Goal: Information Seeking & Learning: Learn about a topic

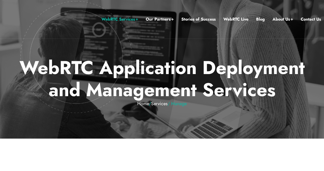
scroll to position [153, 0]
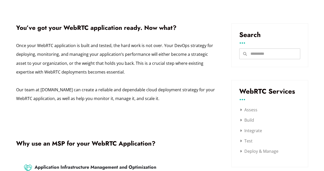
click at [163, 54] on div "Once your WebRTC application is built and tested, the hard work is not over. Yo…" at bounding box center [116, 72] width 200 height 62
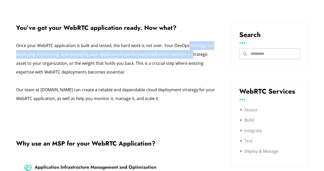
drag, startPoint x: 164, startPoint y: 45, endPoint x: 169, endPoint y: 56, distance: 11.9
click at [169, 56] on div "Once your WebRTC application is built and tested, the hard work is not over. Yo…" at bounding box center [116, 72] width 200 height 62
drag, startPoint x: 169, startPoint y: 56, endPoint x: 164, endPoint y: 44, distance: 12.3
click at [164, 44] on div "Once your WebRTC application is built and tested, the hard work is not over. Yo…" at bounding box center [116, 72] width 200 height 62
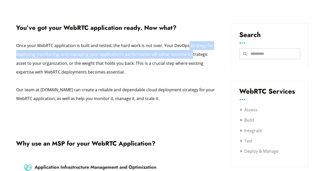
click at [164, 44] on div "Once your WebRTC application is built and tested, the hard work is not over. Yo…" at bounding box center [116, 72] width 200 height 62
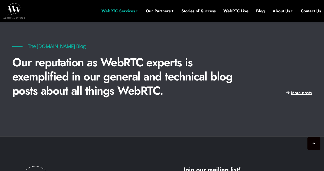
scroll to position [1031, 0]
click at [121, 63] on p "Our reputation as WebRTC experts is exemplified in our general and technical bl…" at bounding box center [124, 76] width 224 height 42
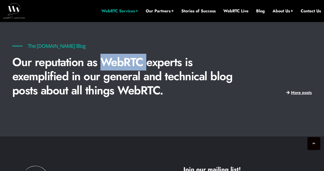
click at [121, 63] on p "Our reputation as WebRTC experts is exemplified in our general and technical bl…" at bounding box center [124, 76] width 224 height 42
drag, startPoint x: 121, startPoint y: 63, endPoint x: 103, endPoint y: 68, distance: 18.7
click at [103, 68] on p "Our reputation as WebRTC experts is exemplified in our general and technical bl…" at bounding box center [124, 76] width 224 height 42
